Goal: Task Accomplishment & Management: Manage account settings

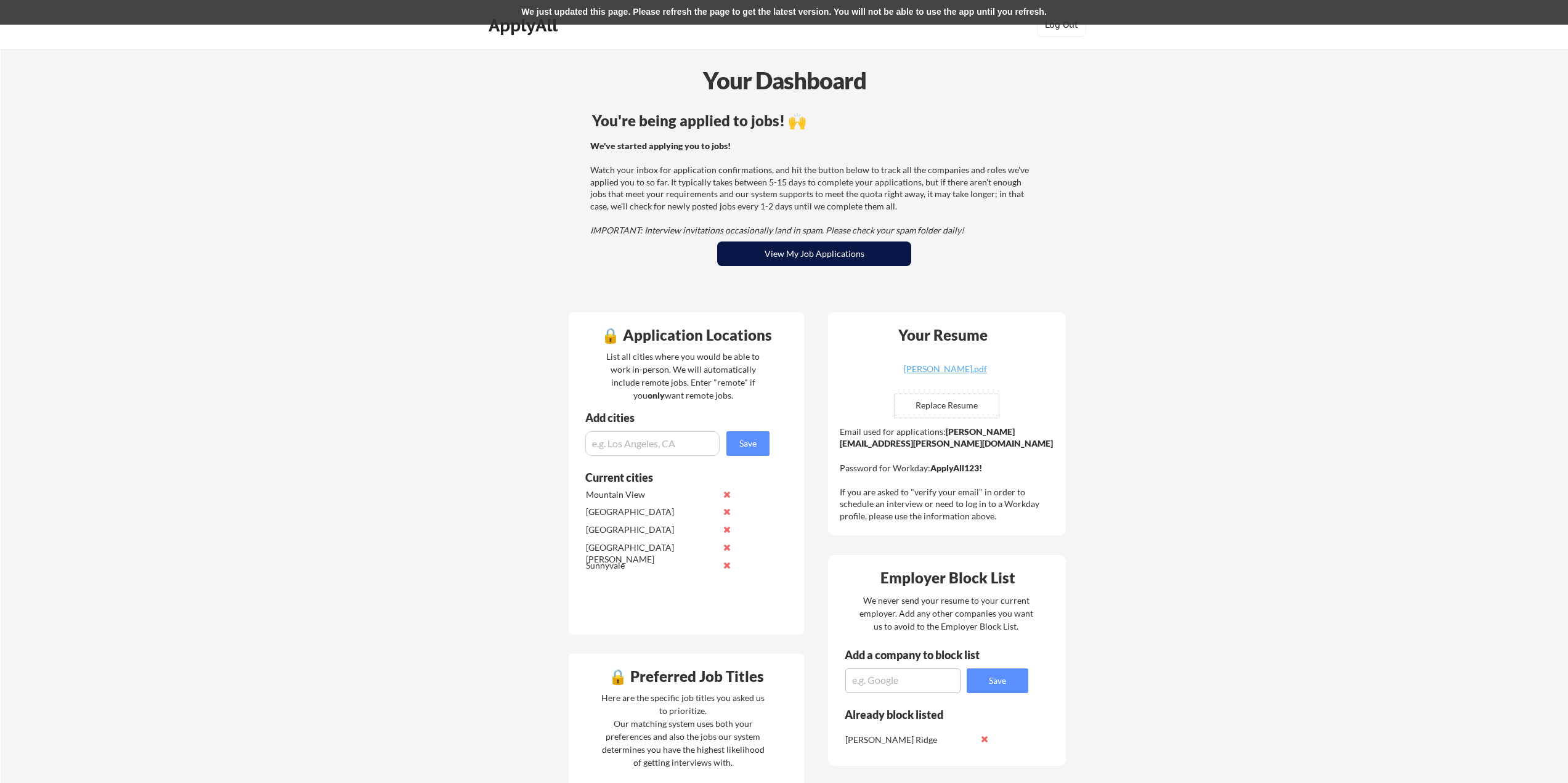
scroll to position [200, 0]
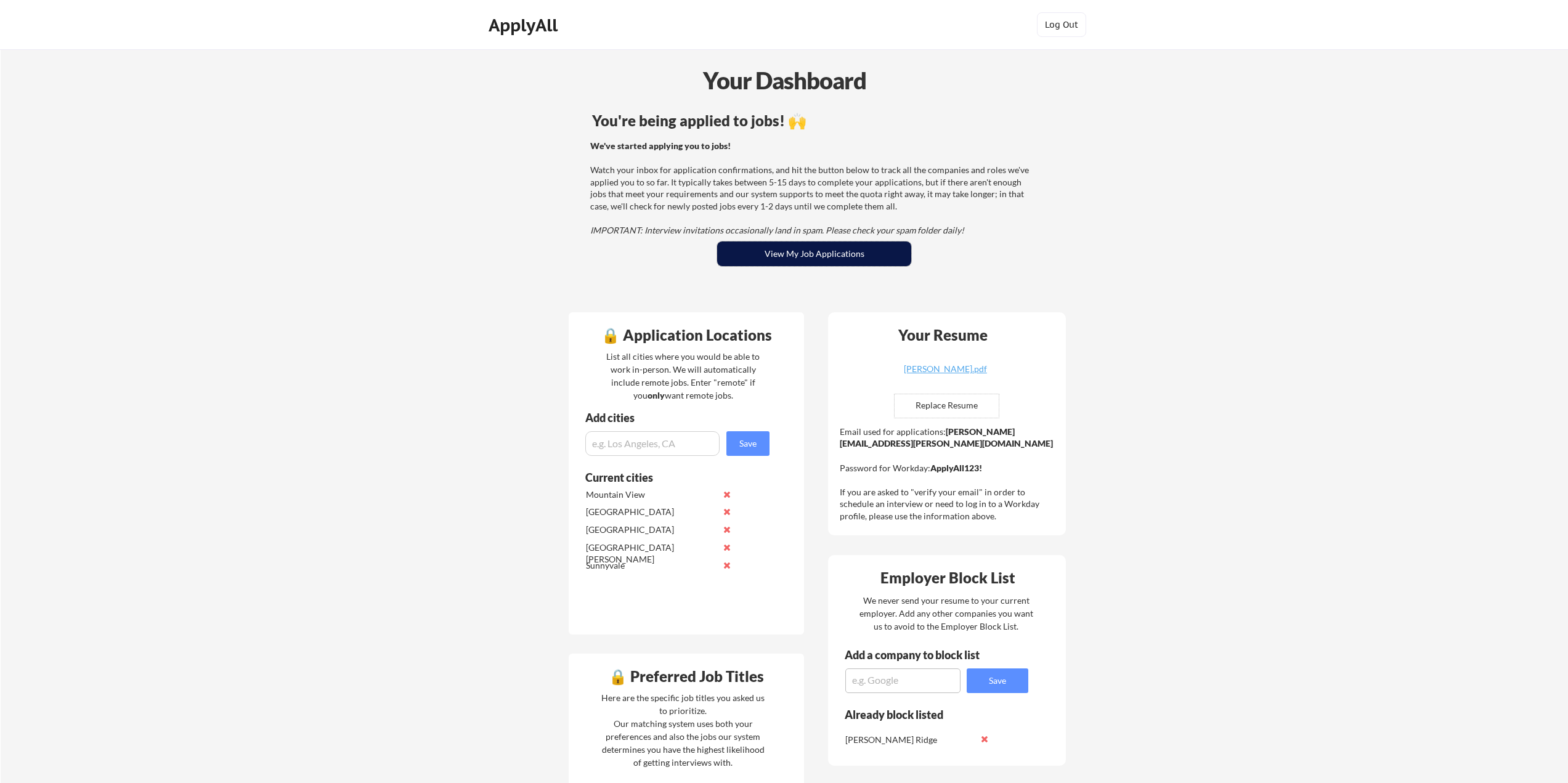
click at [770, 253] on button "View My Job Applications" at bounding box center [814, 254] width 194 height 24
click at [1051, 27] on button "Log Out" at bounding box center [1062, 24] width 49 height 24
